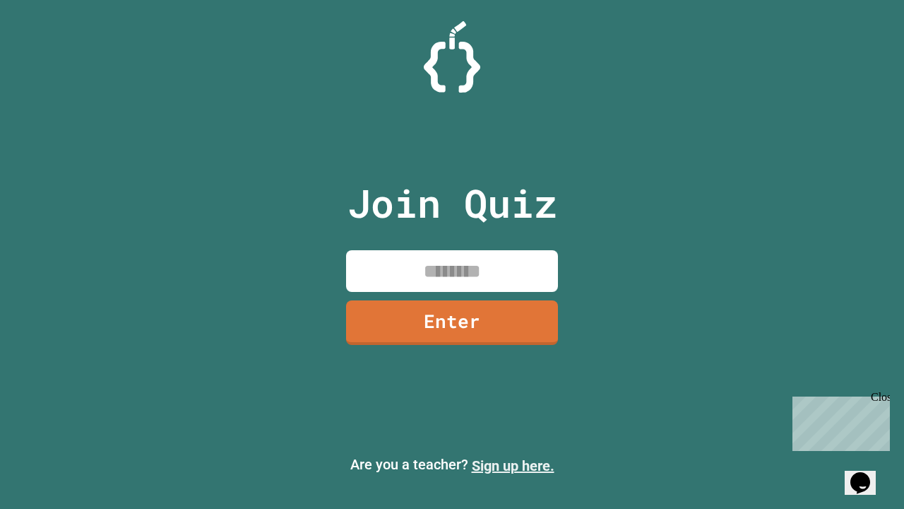
click at [513, 465] on link "Sign up here." at bounding box center [513, 465] width 83 height 17
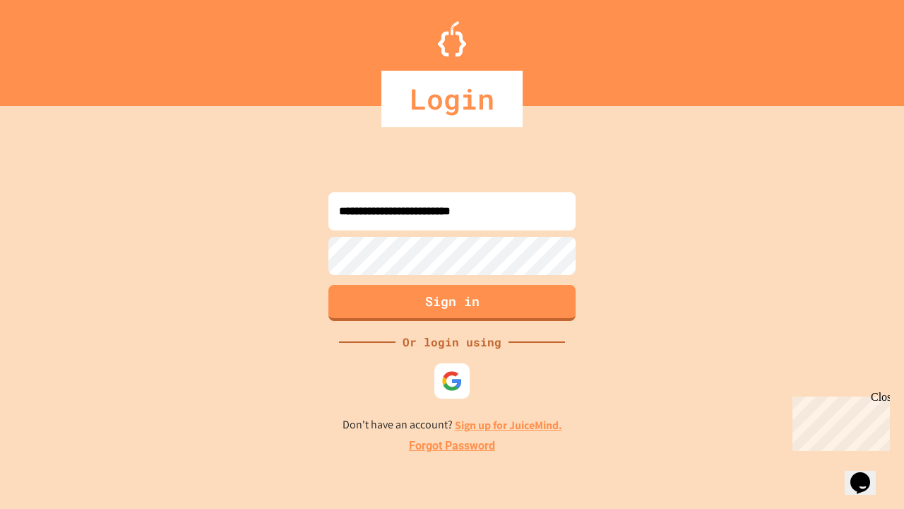
type input "**********"
